Goal: Task Accomplishment & Management: Manage account settings

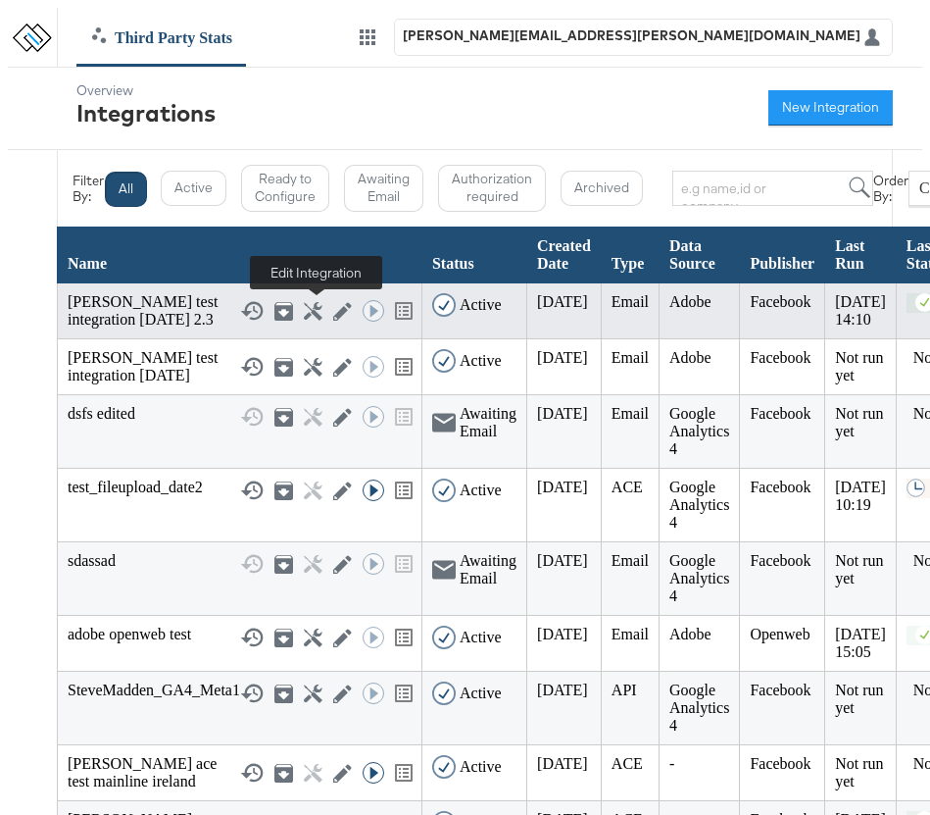
click at [333, 315] on icon at bounding box center [342, 311] width 19 height 19
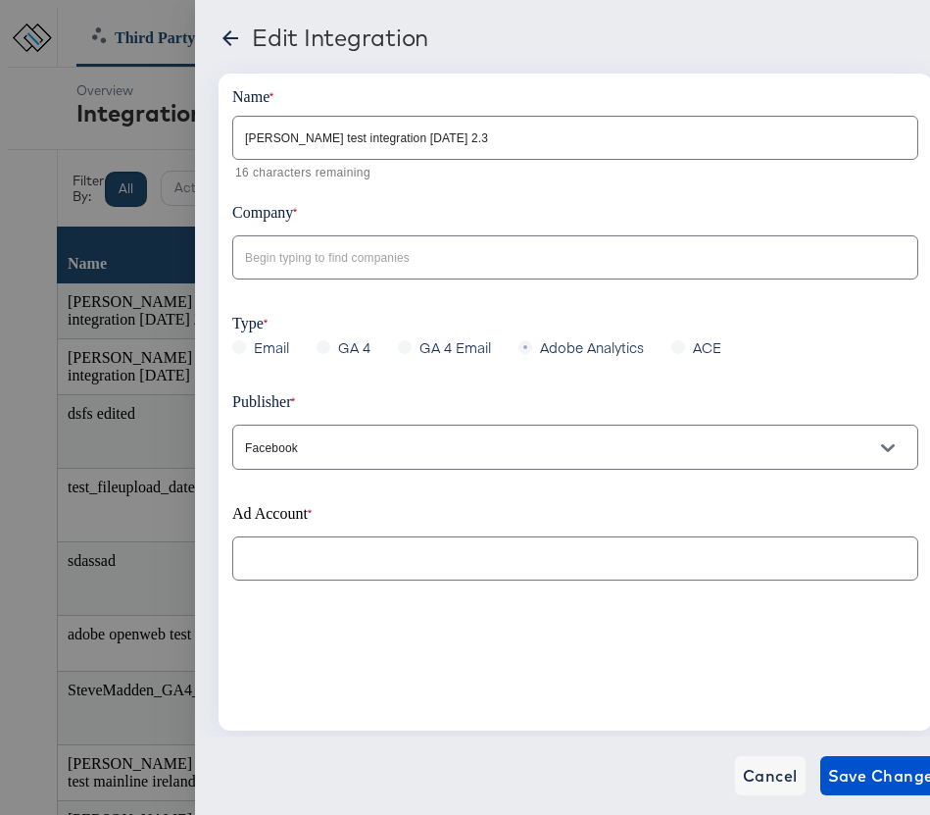
type input "anusha_test_company"
type input "[PERSON_NAME]: (ACT: 1356768001771432)"
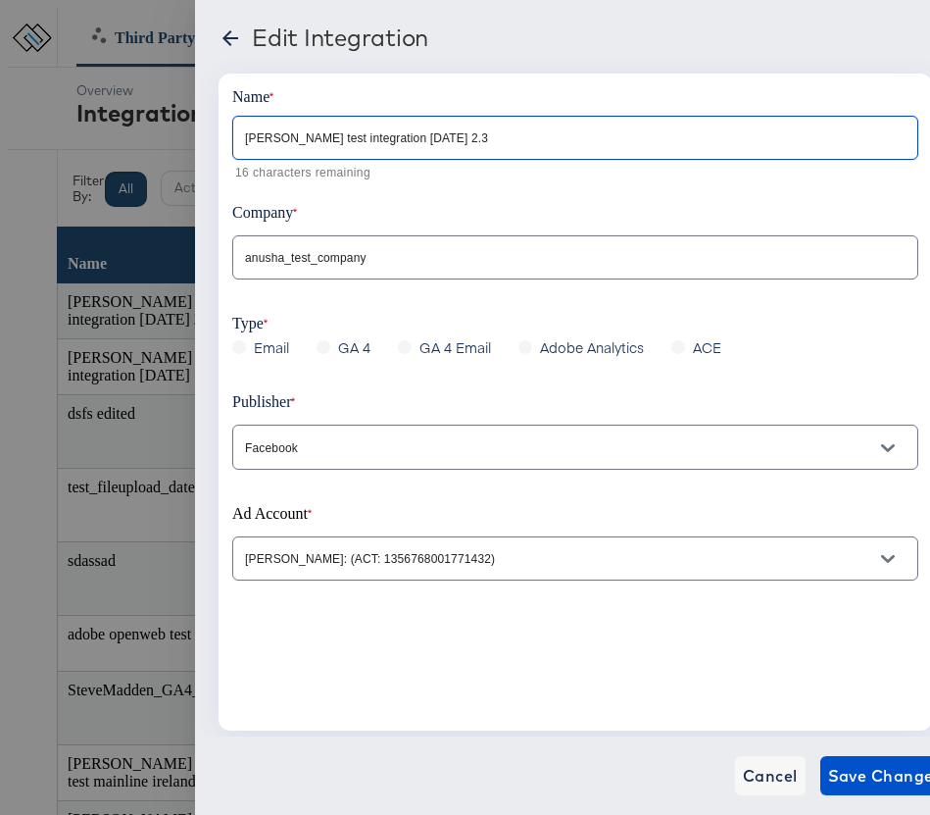
click at [433, 142] on input "[PERSON_NAME] test integration [DATE] 2.3" at bounding box center [575, 130] width 684 height 42
type input "[PERSON_NAME] test integration [DATE] 2.1"
click at [846, 772] on span "Save Changes" at bounding box center [885, 775] width 115 height 27
